Goal: Transaction & Acquisition: Book appointment/travel/reservation

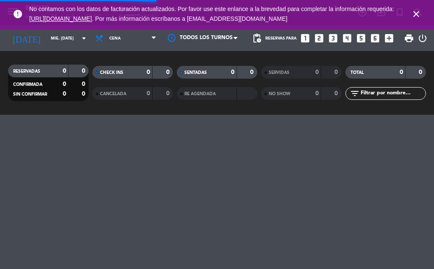
click at [416, 14] on icon "close" at bounding box center [416, 14] width 10 height 10
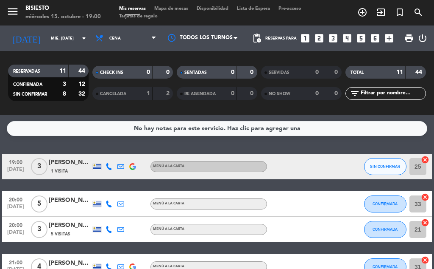
click at [148, 93] on strong "1" at bounding box center [148, 93] width 3 height 6
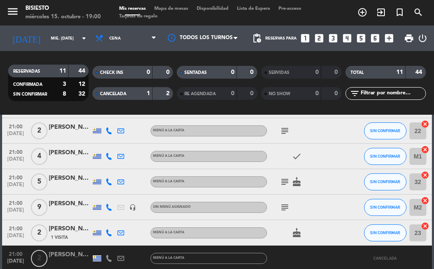
scroll to position [257, 0]
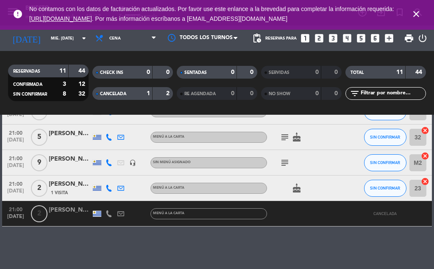
click at [417, 11] on icon "close" at bounding box center [416, 14] width 10 height 10
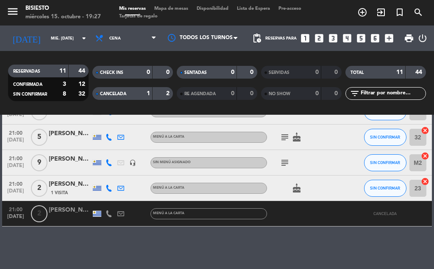
click at [320, 39] on icon "looks_two" at bounding box center [319, 38] width 11 height 11
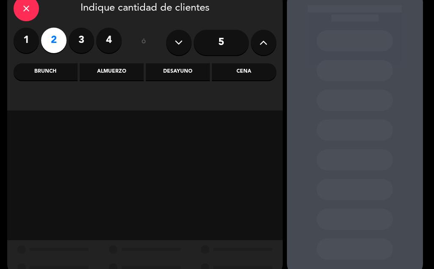
scroll to position [61, 0]
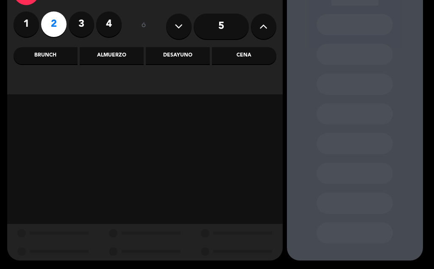
click at [232, 54] on div "Cena" at bounding box center [244, 55] width 64 height 17
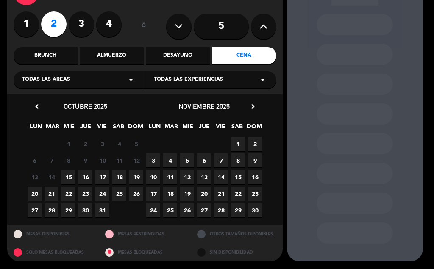
click at [66, 179] on span "15" at bounding box center [69, 177] width 14 height 14
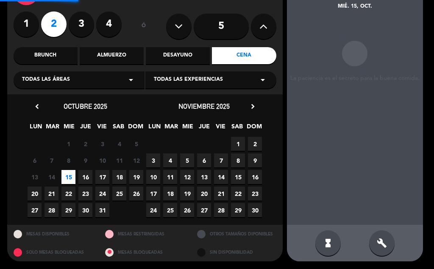
scroll to position [34, 0]
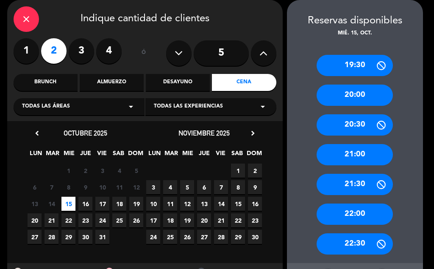
click at [370, 156] on div "21:00" at bounding box center [355, 154] width 76 height 21
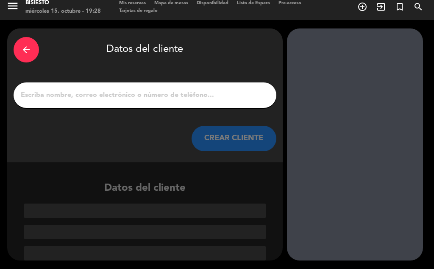
click at [185, 101] on input "1" at bounding box center [145, 95] width 250 height 12
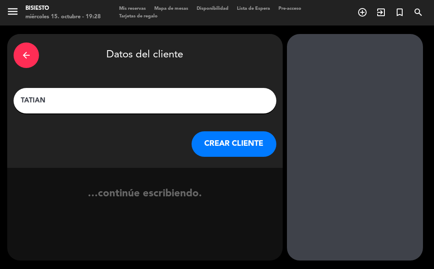
type input "[PERSON_NAME]"
click at [245, 146] on button "CREAR CLIENTE" at bounding box center [234, 143] width 85 height 25
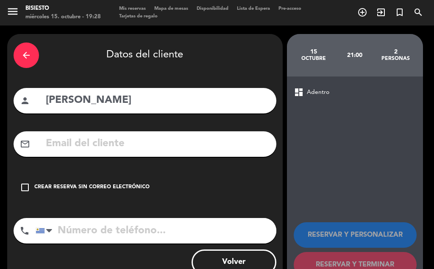
click at [26, 195] on div "check_box_outline_blank Crear reserva sin correo electrónico" at bounding box center [145, 186] width 263 height 25
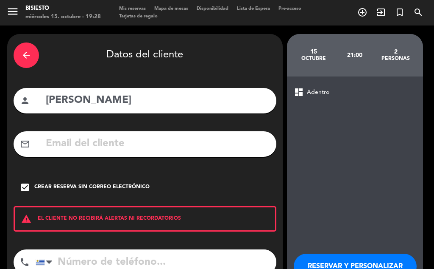
click at [98, 261] on input "tel" at bounding box center [156, 261] width 241 height 25
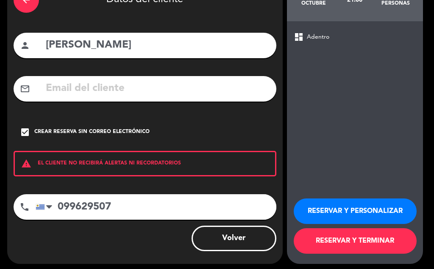
scroll to position [59, 0]
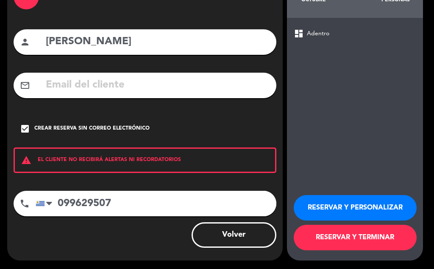
type input "099629507"
click at [343, 207] on button "RESERVAR Y PERSONALIZAR" at bounding box center [355, 207] width 123 height 25
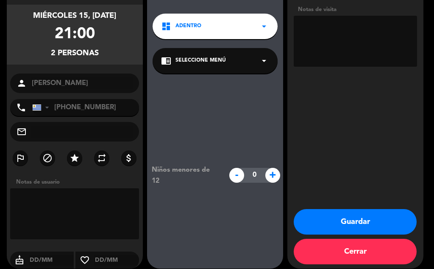
scroll to position [71, 0]
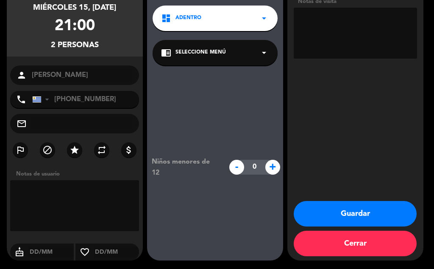
click at [381, 215] on button "Guardar" at bounding box center [355, 213] width 123 height 25
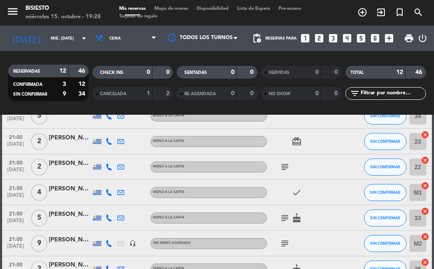
scroll to position [170, 0]
